Goal: Information Seeking & Learning: Learn about a topic

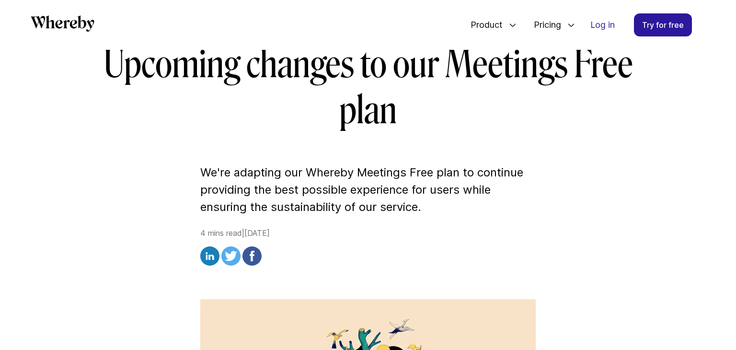
scroll to position [145, 0]
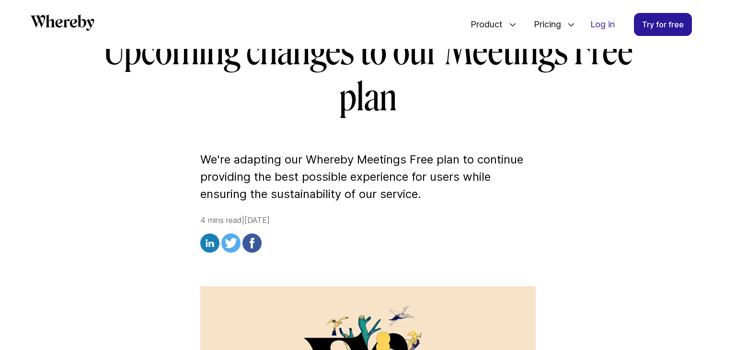
click at [522, 161] on p "We're adapting our Whereby Meetings Free plan to continue providing the best po…" at bounding box center [367, 177] width 335 height 52
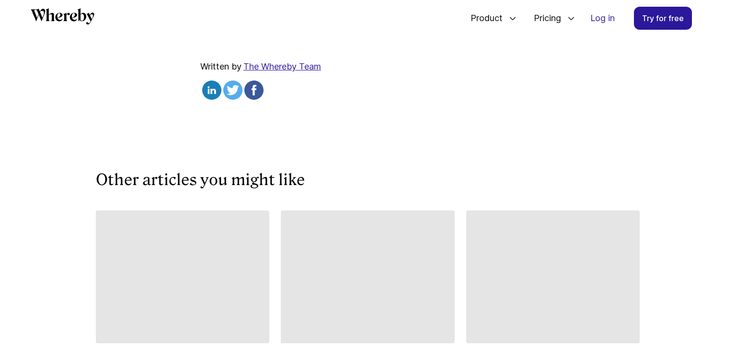
scroll to position [1953, 0]
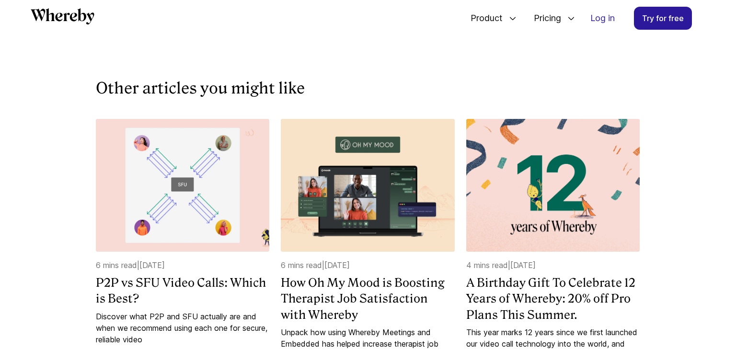
click at [546, 208] on img at bounding box center [552, 185] width 173 height 132
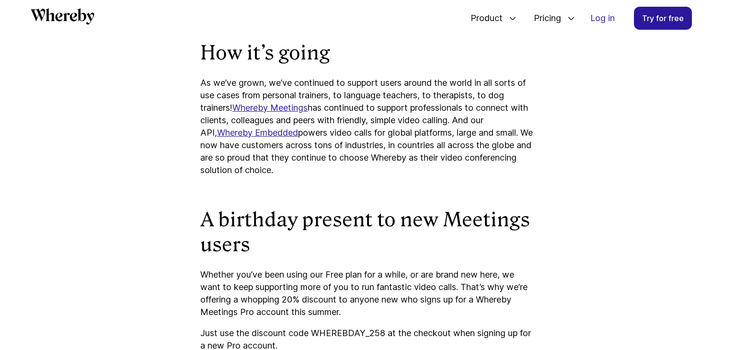
scroll to position [749, 0]
